Goal: Transaction & Acquisition: Obtain resource

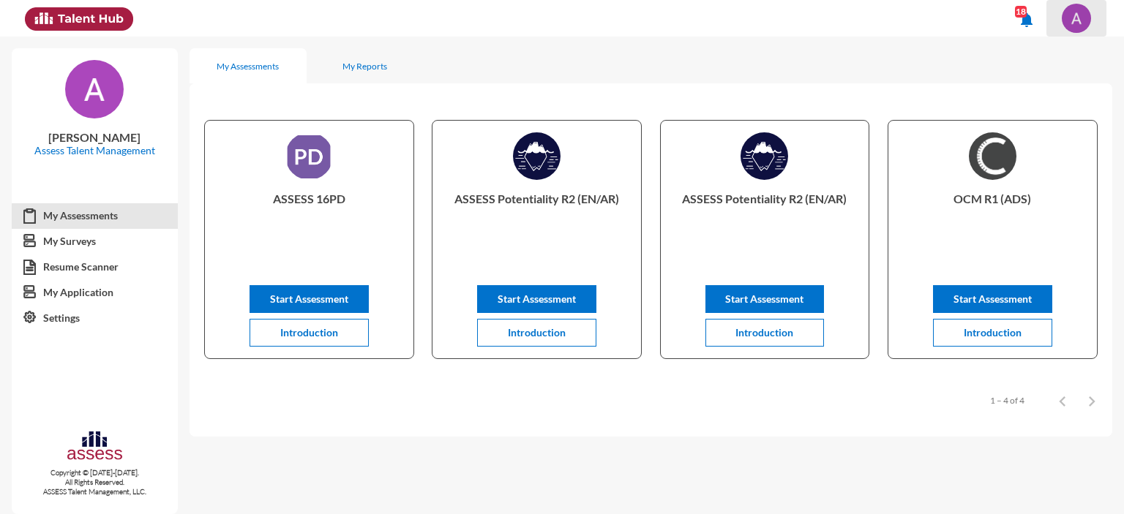
click at [1076, 17] on img at bounding box center [1076, 18] width 29 height 29
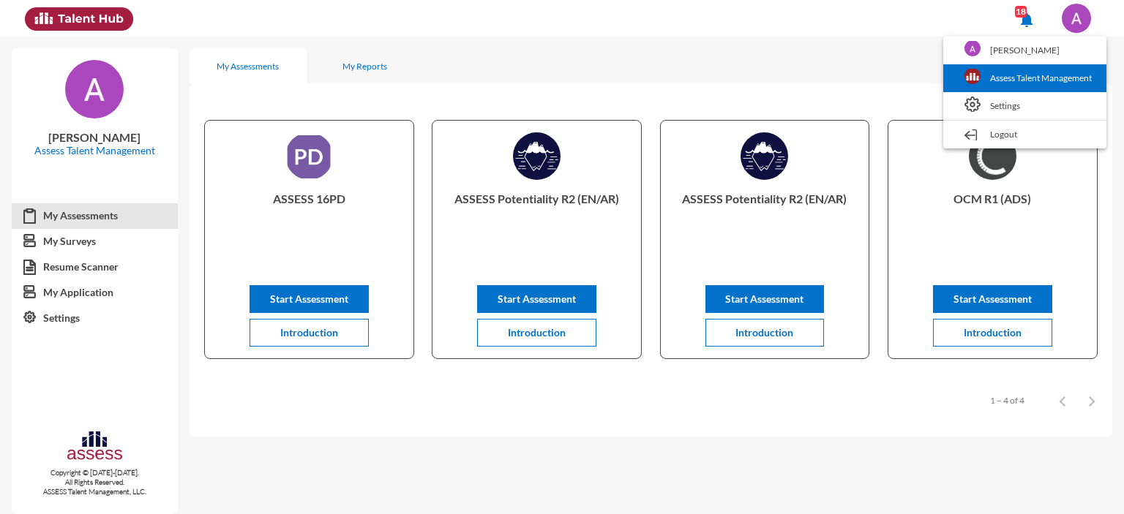
click at [1021, 79] on link "Assess Talent Management" at bounding box center [1024, 78] width 149 height 28
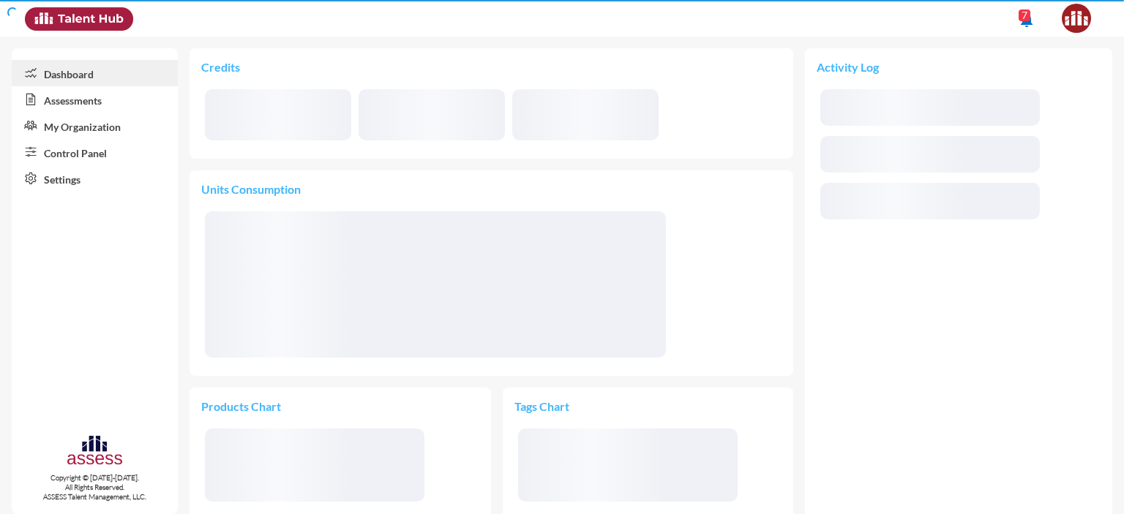
click at [50, 127] on link "My Organization" at bounding box center [95, 126] width 166 height 26
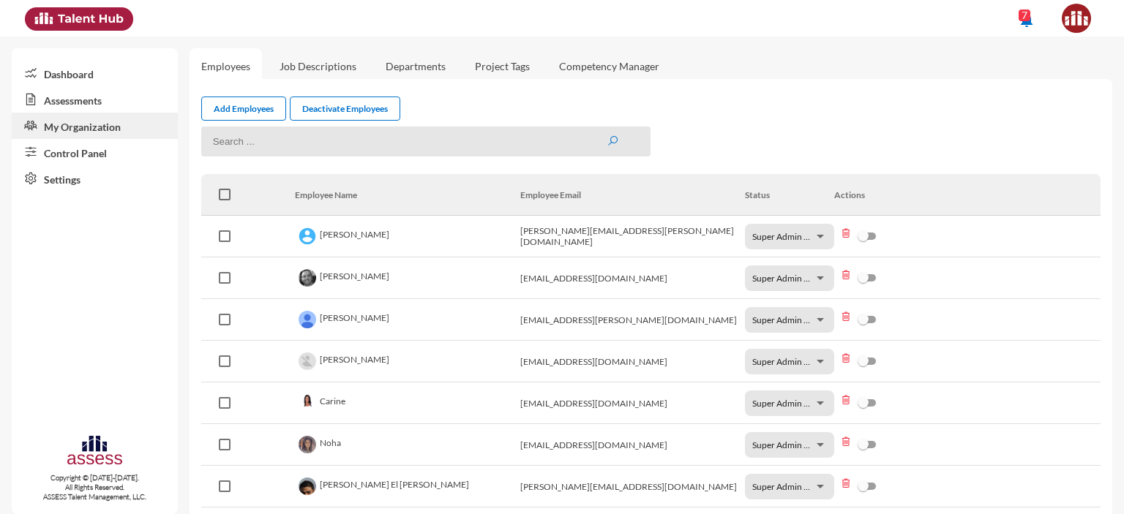
click at [78, 154] on link "Control Panel" at bounding box center [95, 152] width 166 height 26
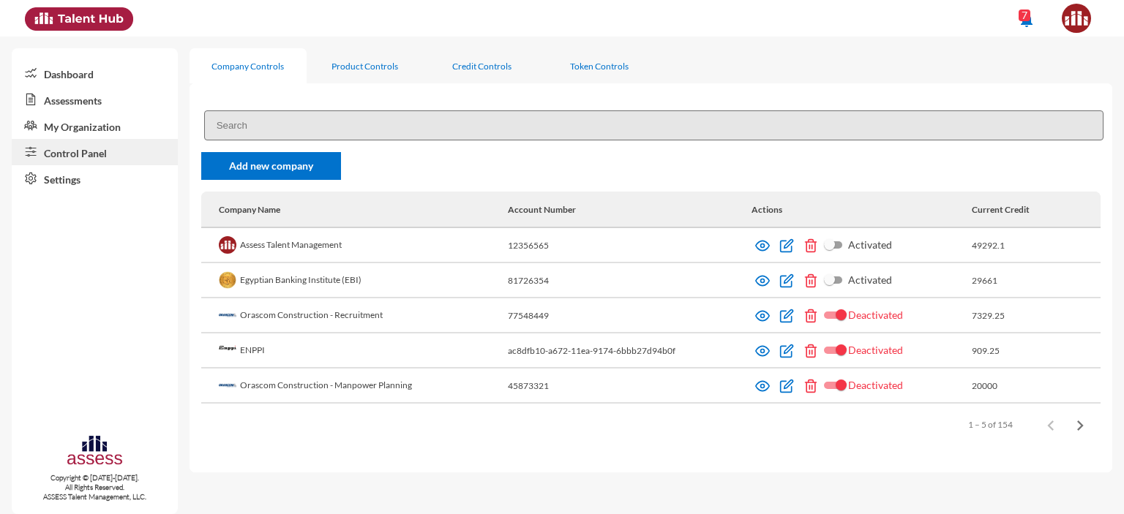
click at [284, 122] on input at bounding box center [653, 125] width 899 height 30
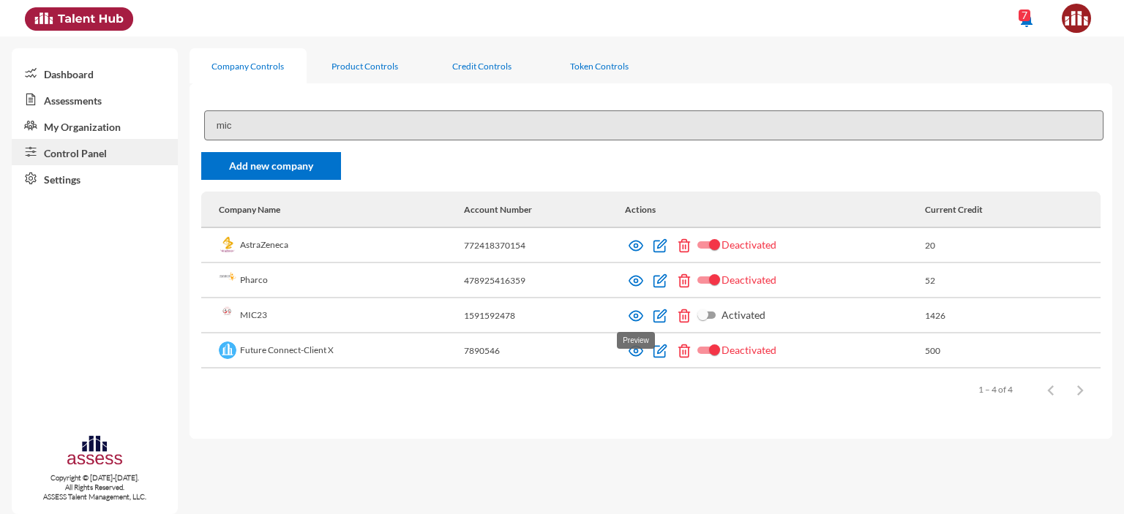
type input "mic"
click at [637, 321] on img at bounding box center [635, 316] width 15 height 15
drag, startPoint x: 275, startPoint y: 321, endPoint x: 241, endPoint y: 317, distance: 34.7
click at [241, 317] on td "MIC23" at bounding box center [332, 316] width 263 height 35
copy td "MIC23"
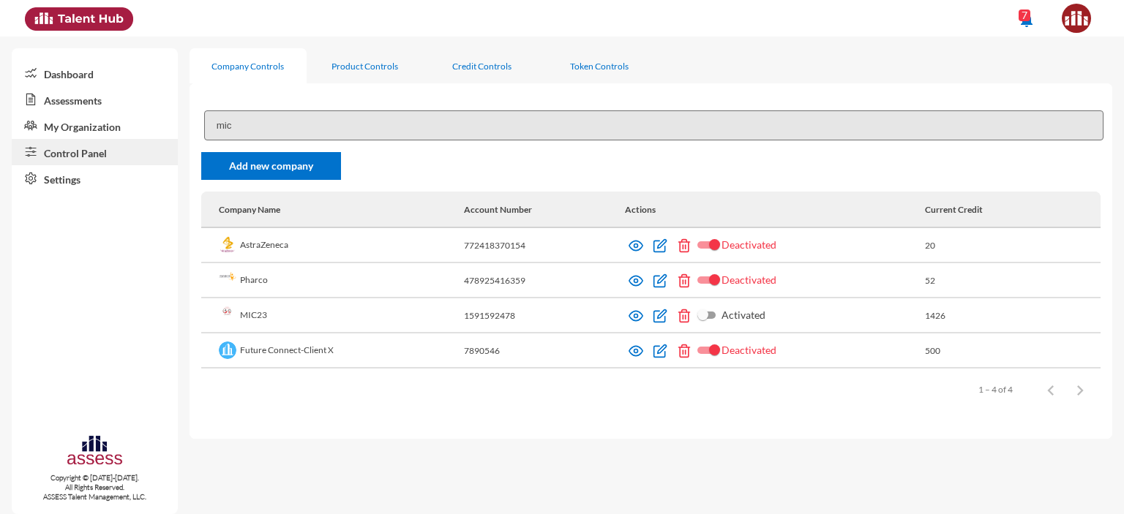
drag, startPoint x: 519, startPoint y: 318, endPoint x: 464, endPoint y: 320, distance: 55.6
click at [464, 320] on td "1591592478" at bounding box center [544, 316] width 161 height 35
copy td "1591592478"
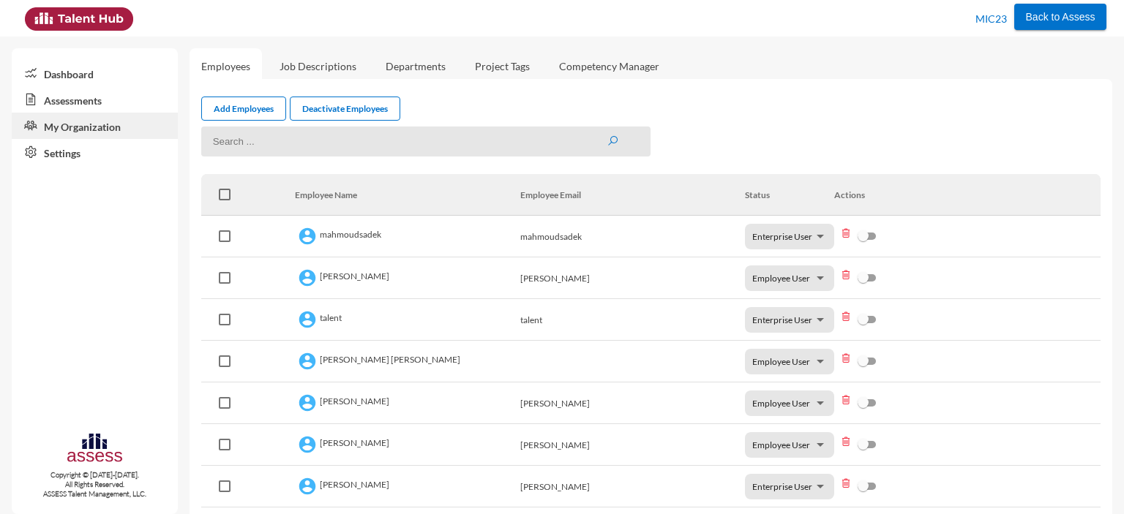
click at [70, 100] on link "Assessments" at bounding box center [95, 99] width 166 height 26
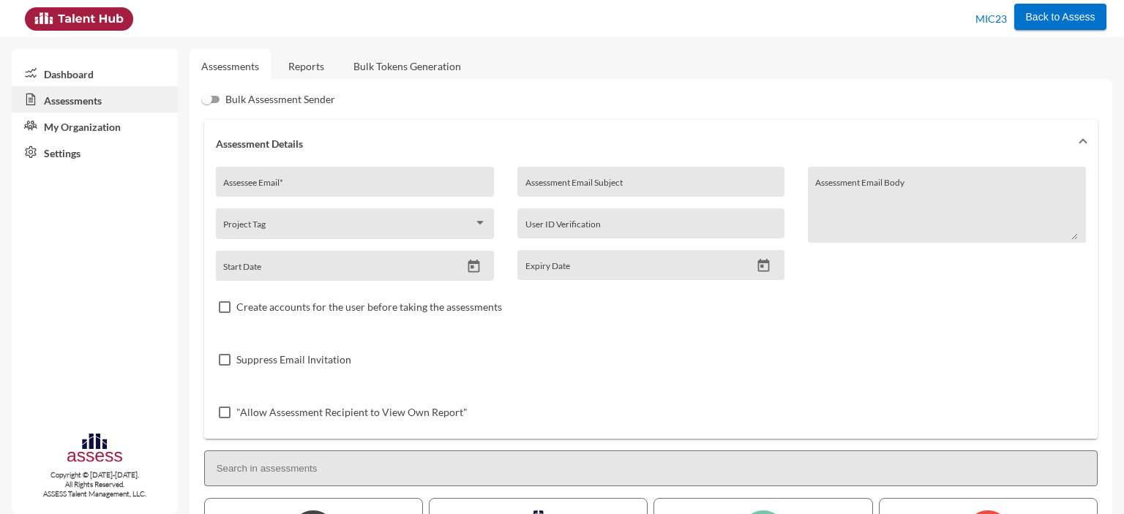
click at [307, 68] on link "Reports" at bounding box center [306, 66] width 59 height 36
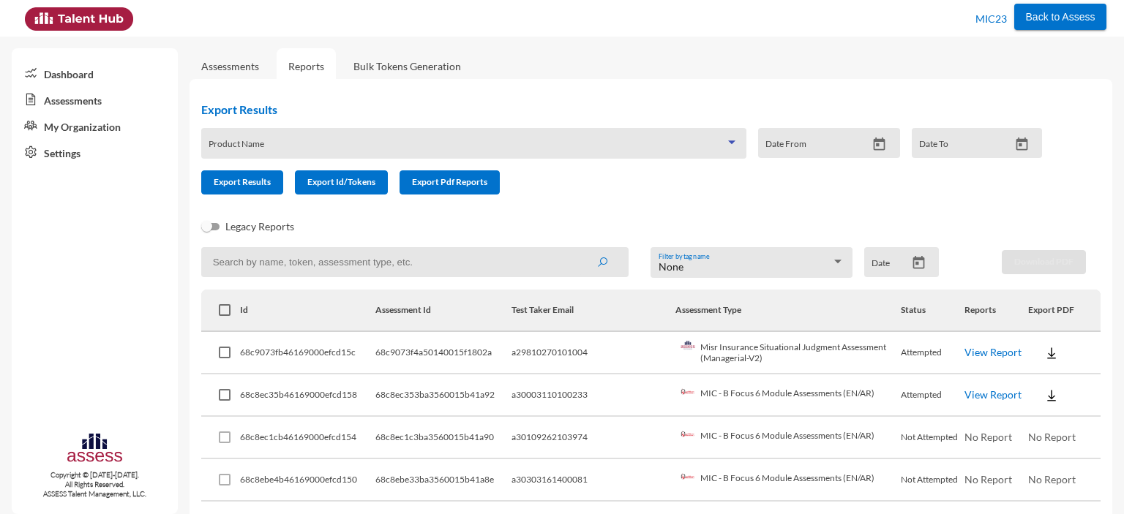
click at [347, 148] on span at bounding box center [467, 149] width 517 height 12
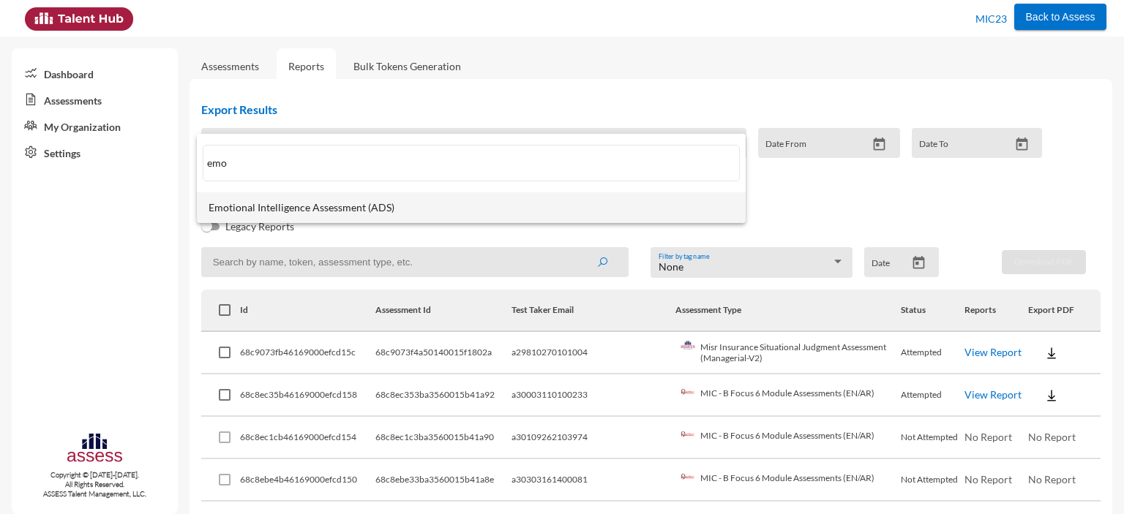
type input "emo"
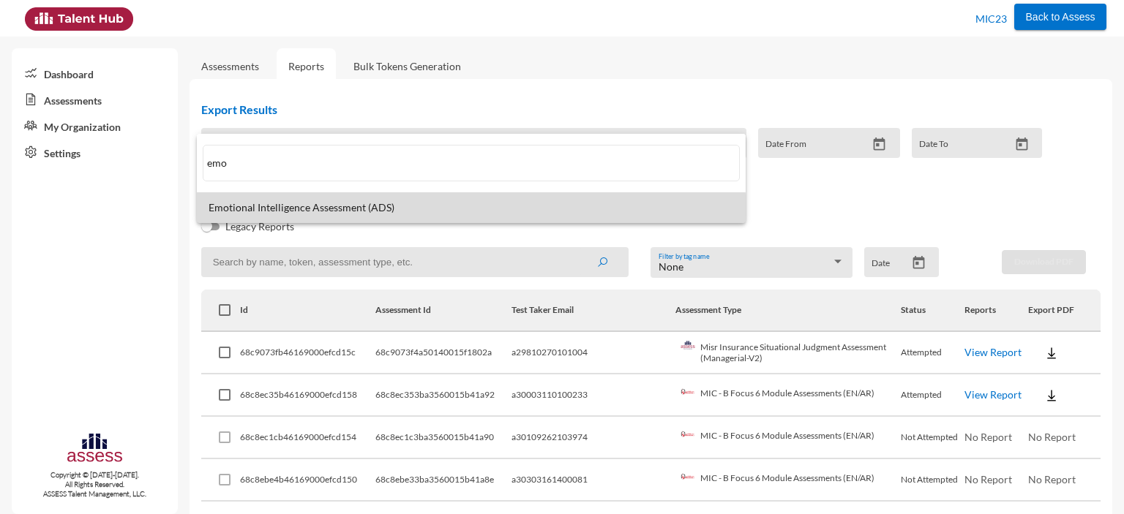
click at [347, 219] on mat-option "Emotional Intelligence Assessment (ADS)" at bounding box center [471, 207] width 549 height 31
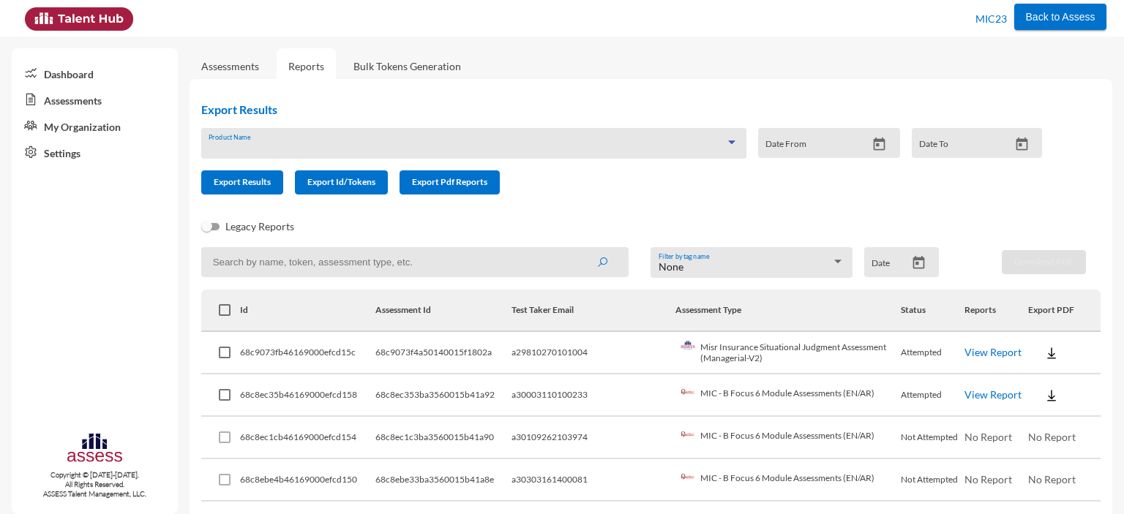
click at [347, 219] on div "Legacy Reports" at bounding box center [638, 232] width 899 height 29
click at [252, 194] on button "Export Results" at bounding box center [242, 182] width 82 height 24
click at [83, 132] on link "My Organization" at bounding box center [95, 126] width 166 height 26
